Goal: Task Accomplishment & Management: Complete application form

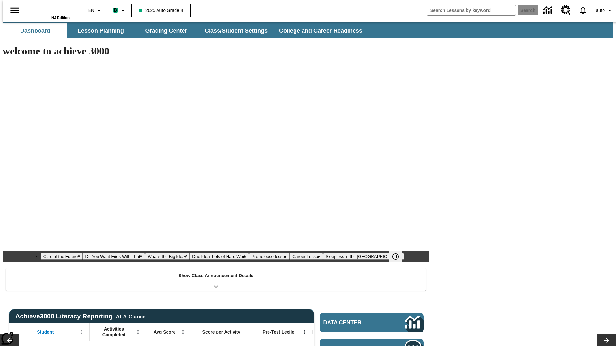
type input "-1"
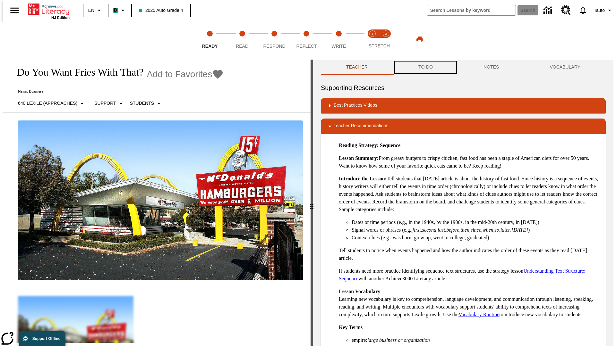
click at [425, 67] on button "TO-DO" at bounding box center [425, 67] width 65 height 15
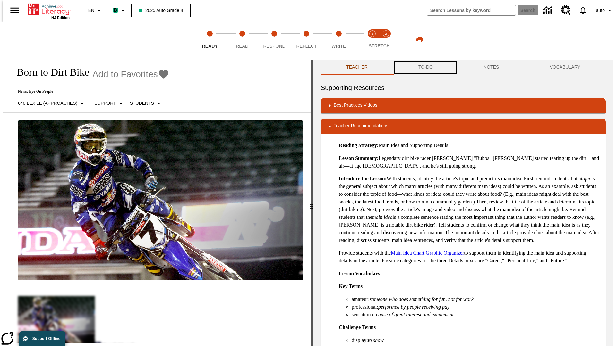
click at [425, 67] on button "TO-DO" at bounding box center [425, 67] width 65 height 15
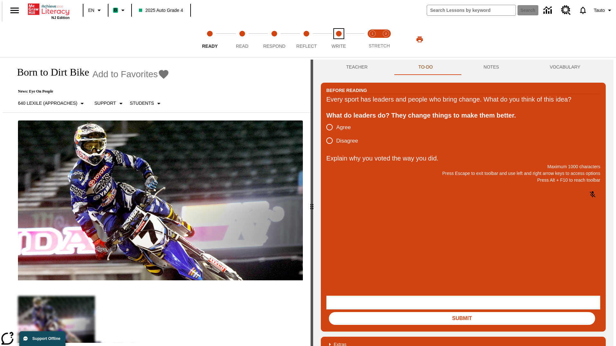
click at [338, 39] on span "Write" at bounding box center [338, 44] width 14 height 12
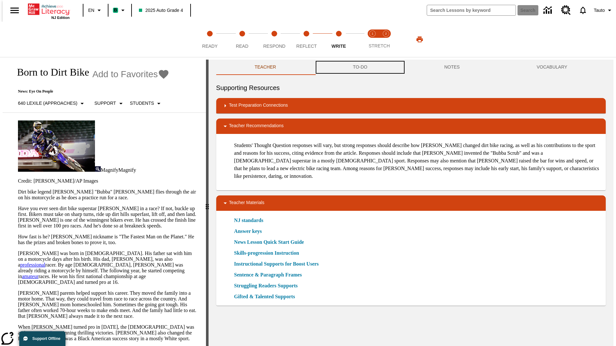
scroll to position [0, 0]
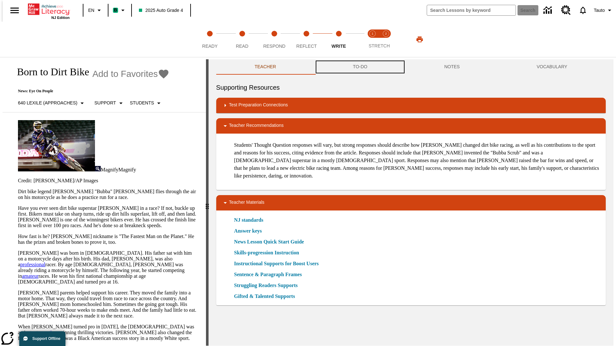
click at [360, 67] on button "TO-DO" at bounding box center [359, 66] width 91 height 15
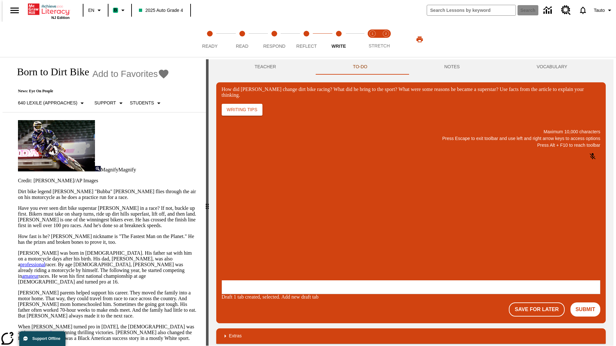
scroll to position [0, 0]
click at [540, 303] on button "Save For Later" at bounding box center [536, 310] width 55 height 14
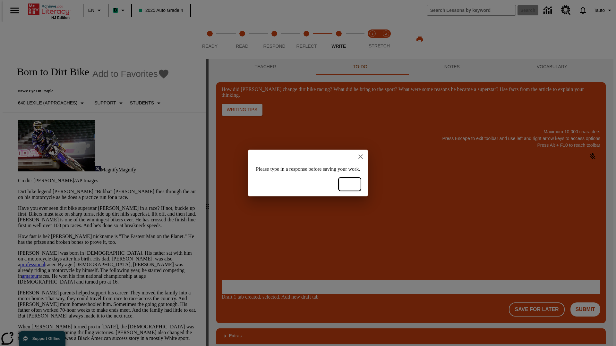
click at [360, 184] on button "Ok" at bounding box center [349, 185] width 21 height 12
click at [315, 240] on p "How did Stewart change dirt bike racing? What did he bring to the sport? What w…" at bounding box center [269, 239] width 91 height 6
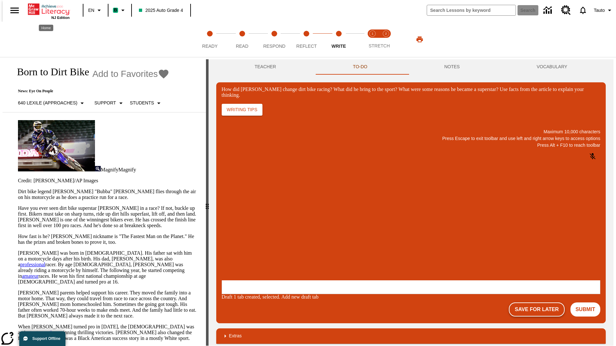
click at [540, 303] on button "Save For Later" at bounding box center [536, 310] width 55 height 14
